Goal: Use online tool/utility: Utilize a website feature to perform a specific function

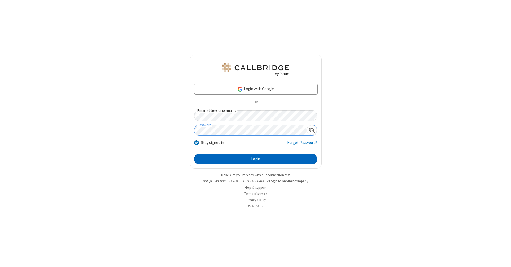
click at [256, 159] on button "Login" at bounding box center [255, 159] width 123 height 11
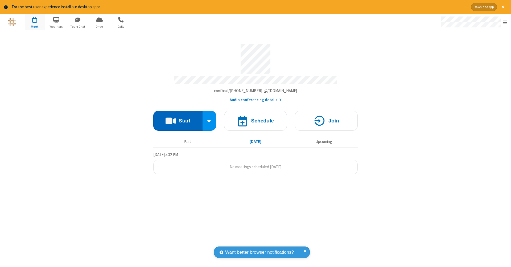
click at [178, 118] on button "Start" at bounding box center [177, 121] width 49 height 20
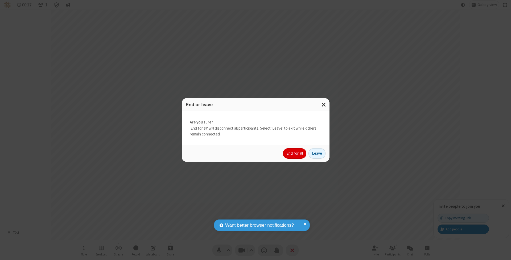
click at [295, 153] on button "End for all" at bounding box center [294, 153] width 23 height 11
